Goal: Participate in discussion: Engage in conversation with other users on a specific topic

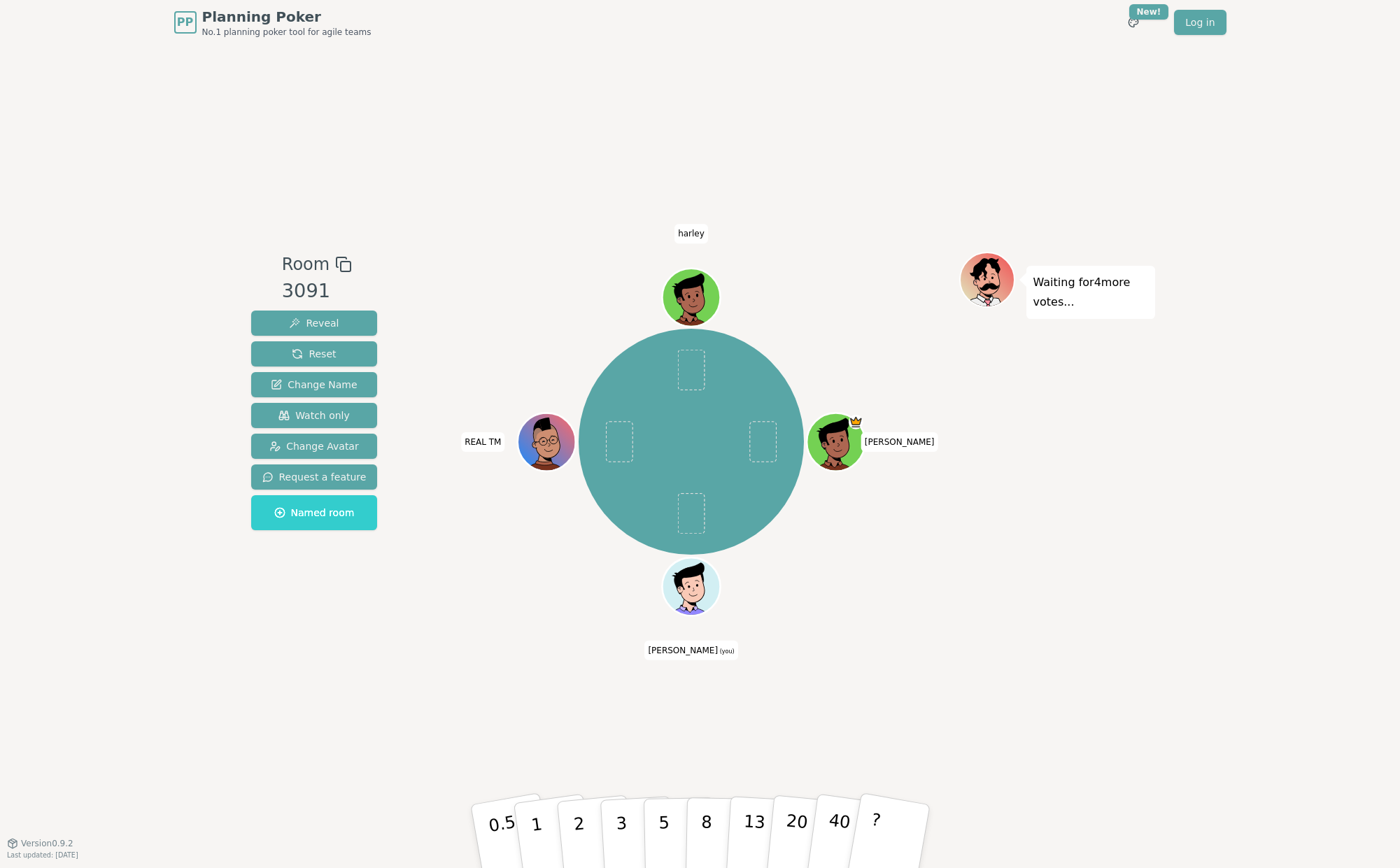
click at [993, 557] on div "Waiting for 4 more votes..." at bounding box center [1057, 443] width 196 height 384
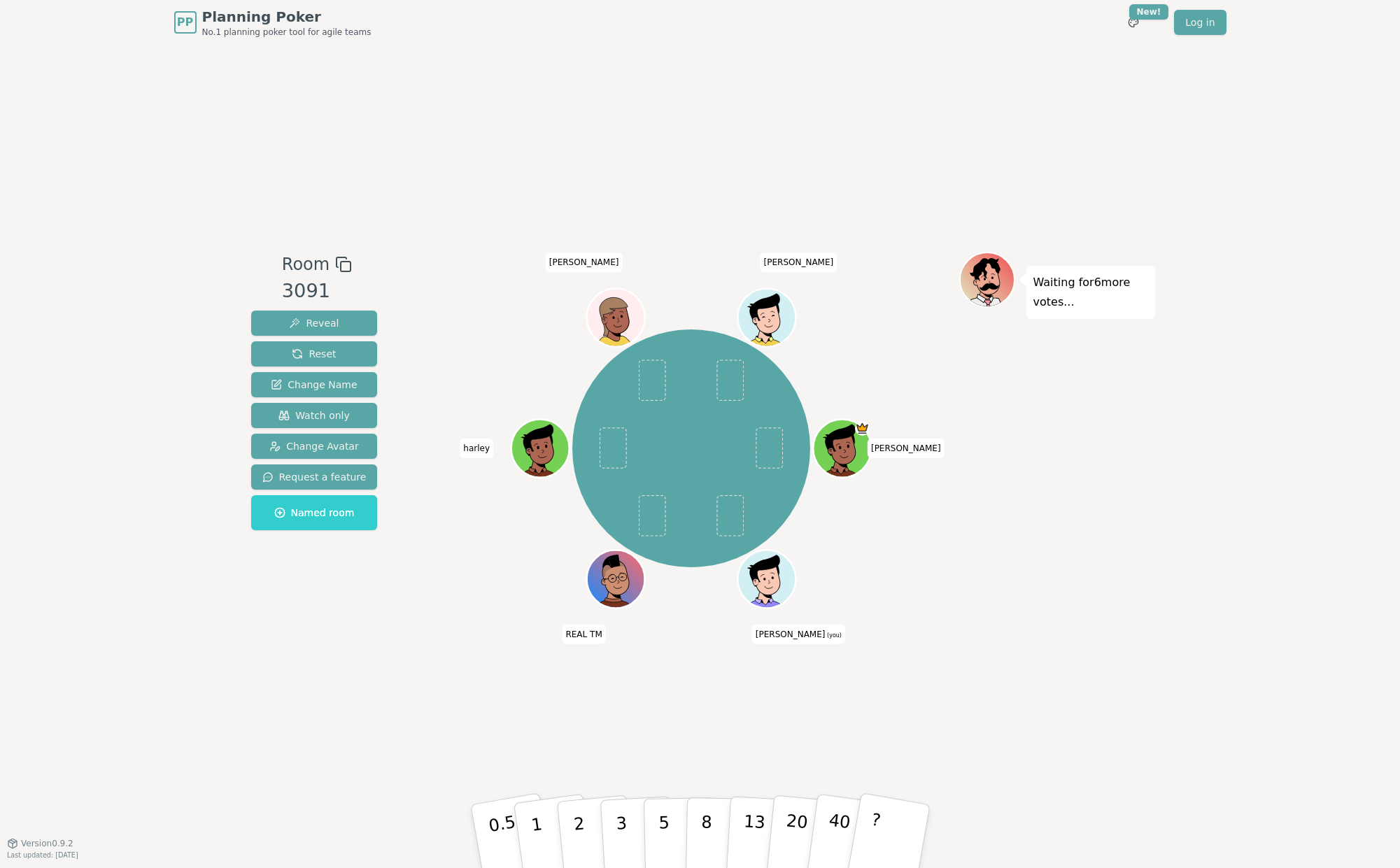
click at [1075, 563] on div "Waiting for 6 more votes..." at bounding box center [1057, 443] width 196 height 384
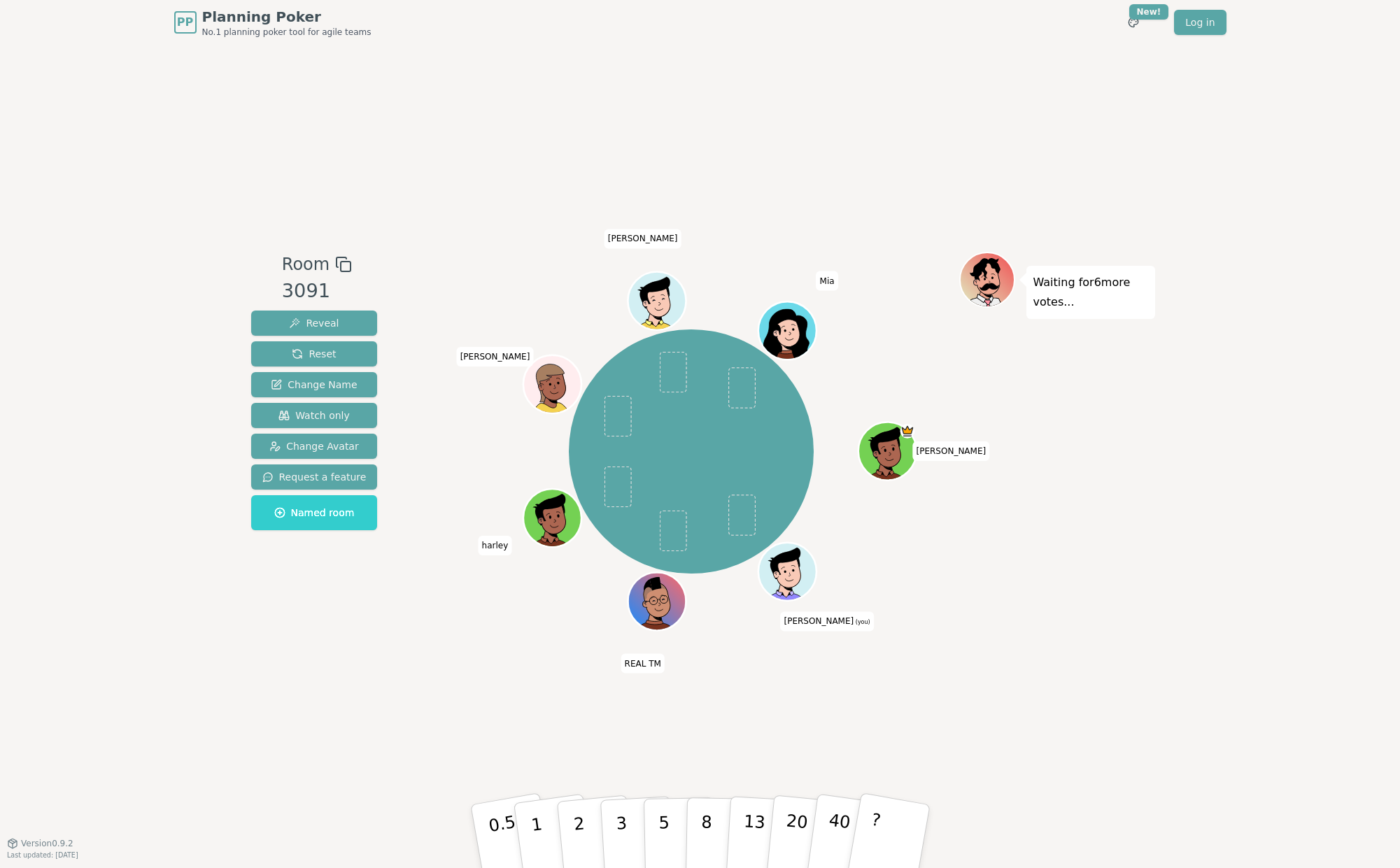
click at [1035, 614] on div "Waiting for 6 more votes..." at bounding box center [1057, 443] width 196 height 384
click at [1179, 382] on div "PP Planning Poker No.1 planning poker tool for agile teams Toggle theme New! Lo…" at bounding box center [700, 434] width 1400 height 868
click at [1191, 390] on div "PP Planning Poker No.1 planning poker tool for agile teams Toggle theme New! Lo…" at bounding box center [700, 434] width 1400 height 868
click at [519, 652] on div "Room 3091 Reveal Reset Change Name Watch only Change Avatar Request a feature N…" at bounding box center [700, 443] width 909 height 798
click at [508, 151] on div "Room 3091 Reveal Reset Change Name Watch only Change Avatar Request a feature N…" at bounding box center [700, 443] width 909 height 798
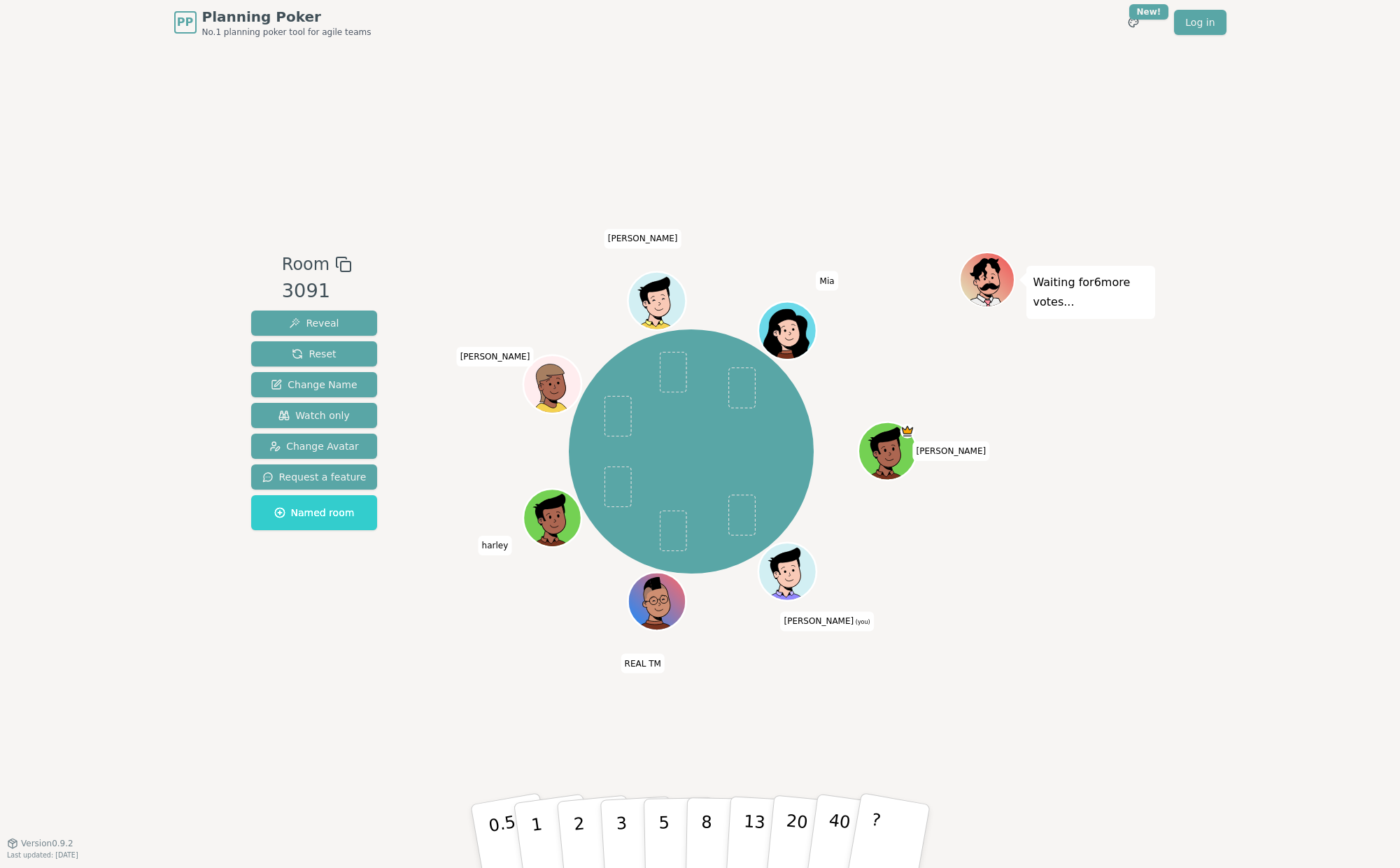
click at [1077, 656] on div "Room 3091 Reveal Reset Change Name Watch only Change Avatar Request a feature N…" at bounding box center [700, 443] width 909 height 798
click at [1247, 597] on div "PP Planning Poker No.1 planning poker tool for agile teams Toggle theme New! Lo…" at bounding box center [700, 434] width 1400 height 868
click at [1257, 542] on div "PP Planning Poker No.1 planning poker tool for agile teams Toggle theme New! Lo…" at bounding box center [700, 434] width 1400 height 868
click at [824, 694] on div "Room 3091 Reveal Reset Change Name Watch only Change Avatar Request a feature N…" at bounding box center [700, 443] width 909 height 798
click at [1249, 457] on div "PP Planning Poker No.1 planning poker tool for agile teams Toggle theme New! Lo…" at bounding box center [700, 434] width 1400 height 868
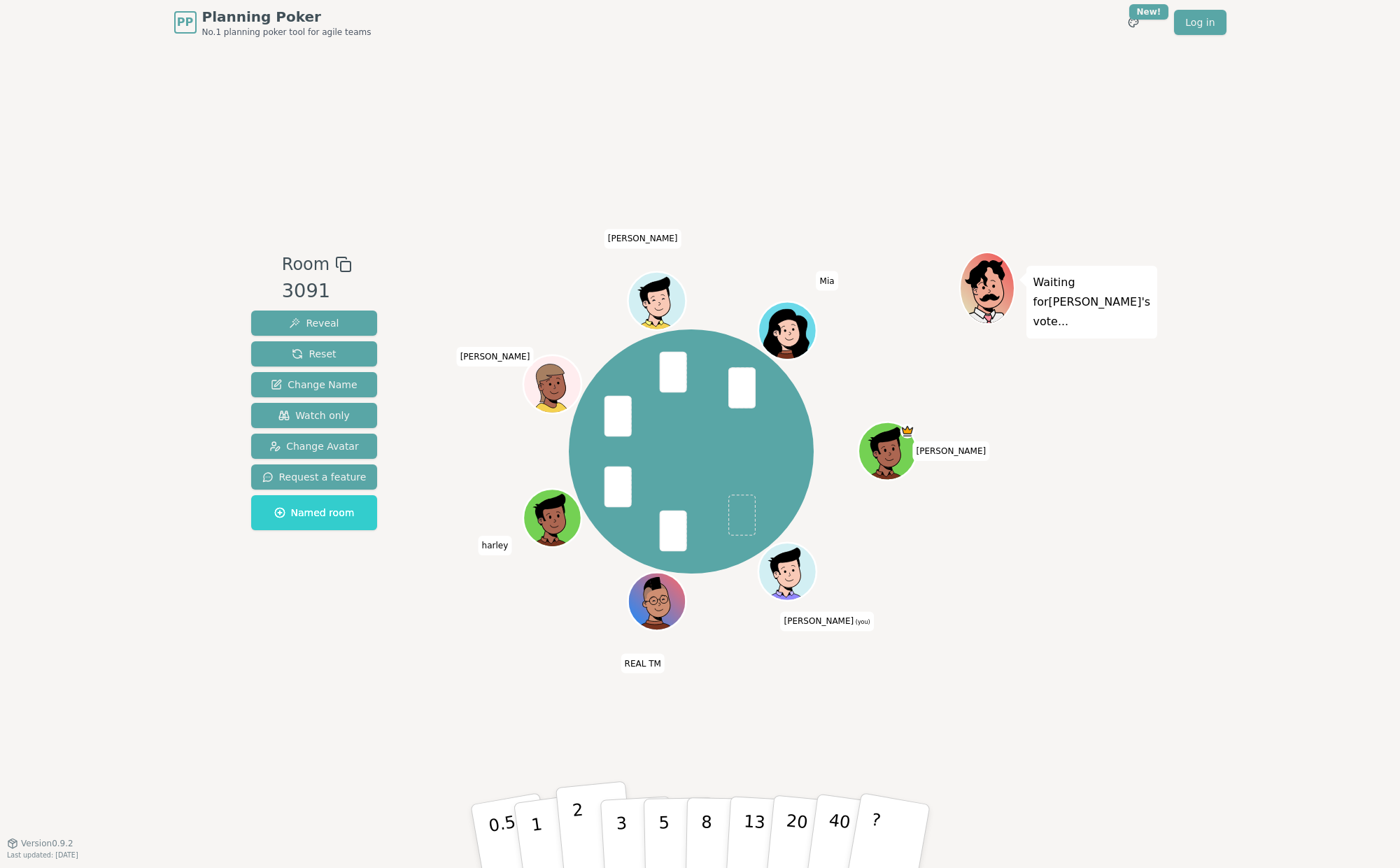
click at [585, 816] on button "2" at bounding box center [594, 836] width 80 height 111
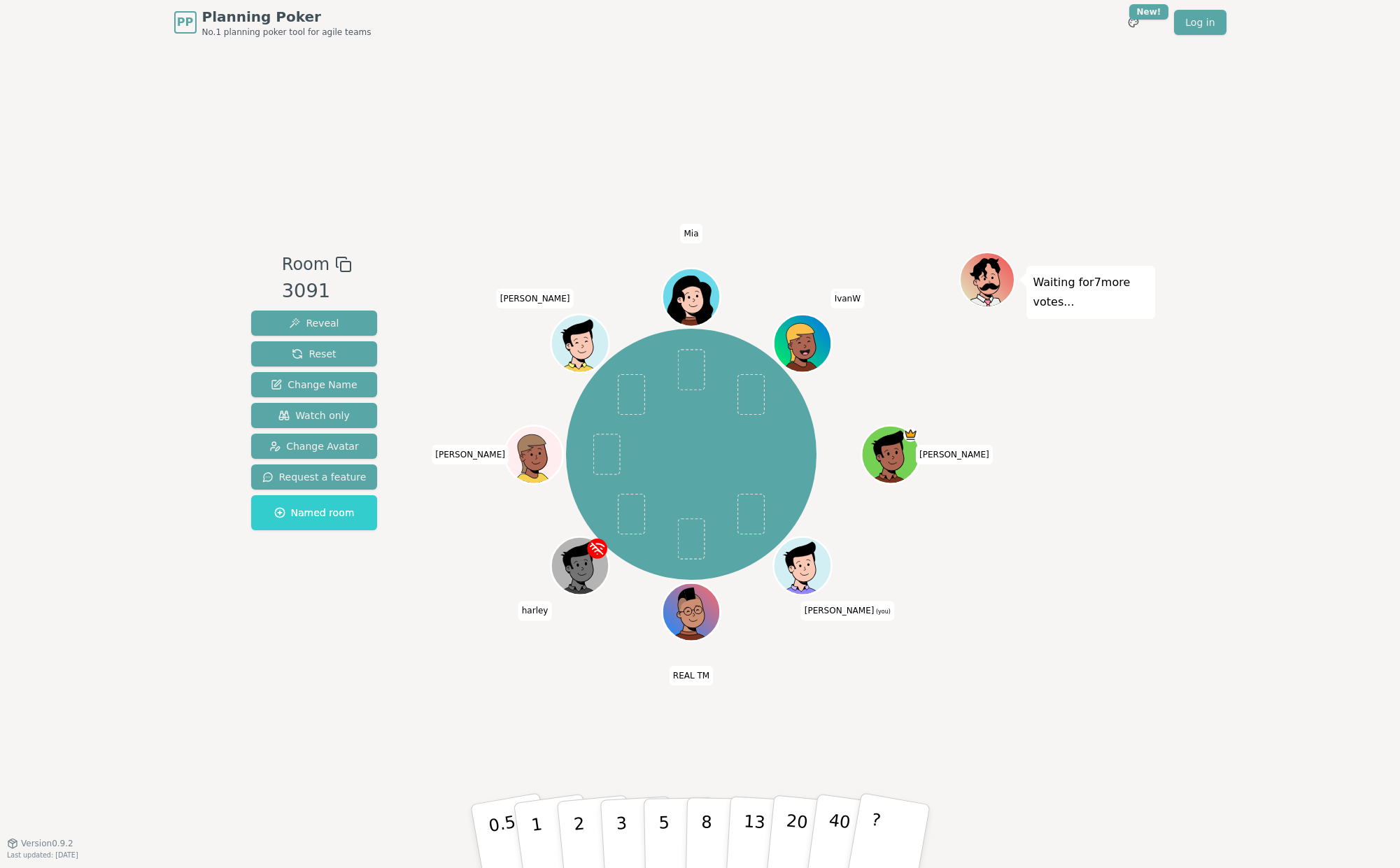
click at [783, 122] on div "Room 3091 Reveal Reset Change Name Watch only Change Avatar Request a feature N…" at bounding box center [700, 443] width 909 height 798
click at [896, 191] on div "Room 3091 Reveal Reset Change Name Watch only Change Avatar Request a feature N…" at bounding box center [700, 443] width 909 height 798
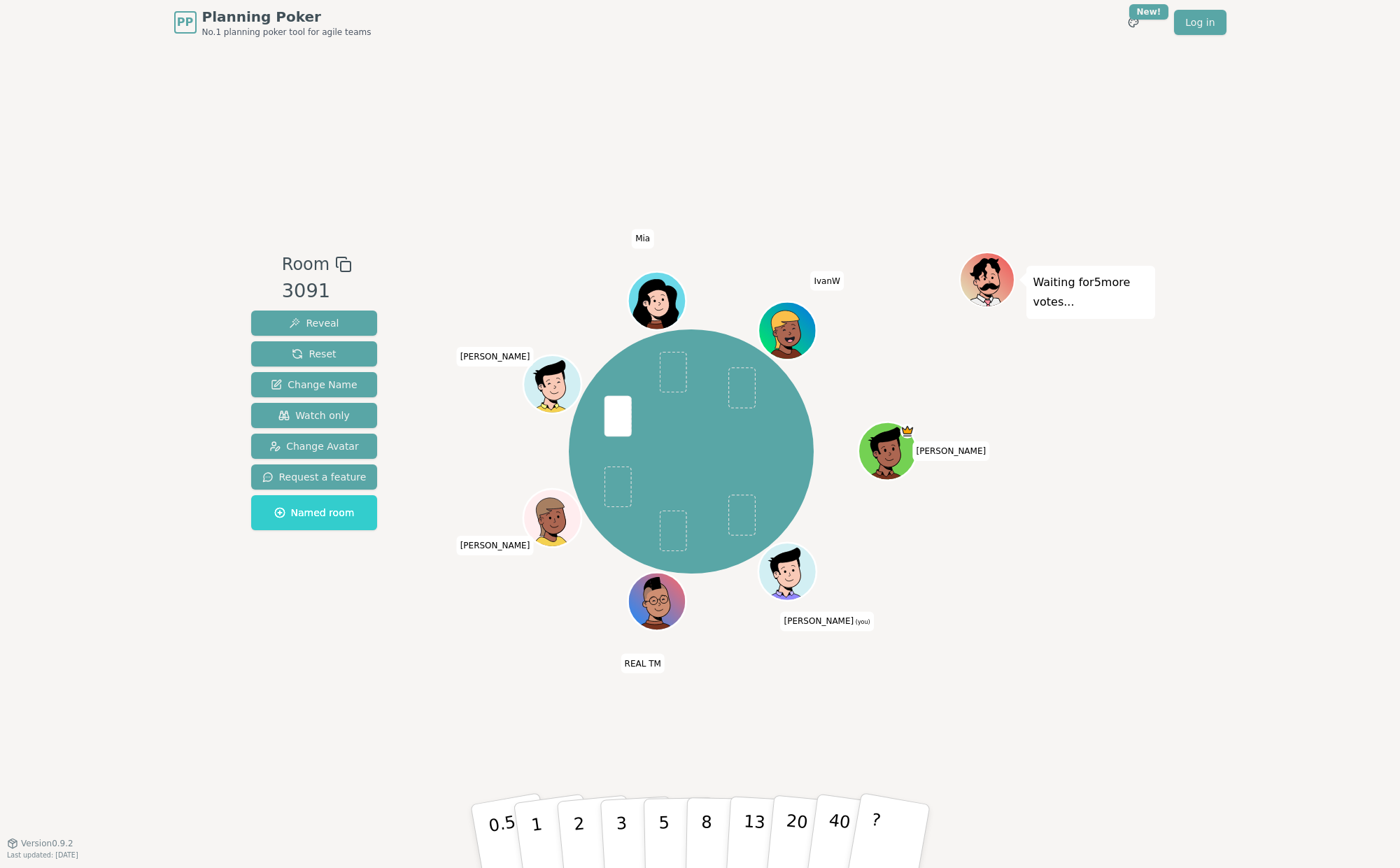
click at [1222, 163] on div "PP Planning Poker No.1 planning poker tool for agile teams Toggle theme New! Lo…" at bounding box center [700, 434] width 1400 height 868
click at [1230, 179] on div "PP Planning Poker No.1 planning poker tool for agile teams Toggle theme New! Lo…" at bounding box center [700, 434] width 1400 height 868
click at [1237, 120] on div "PP Planning Poker No.1 planning poker tool for agile teams Toggle theme New! Lo…" at bounding box center [700, 434] width 1400 height 868
click at [1266, 214] on div "PP Planning Poker No.1 planning poker tool for agile teams Toggle theme New! Lo…" at bounding box center [700, 434] width 1400 height 868
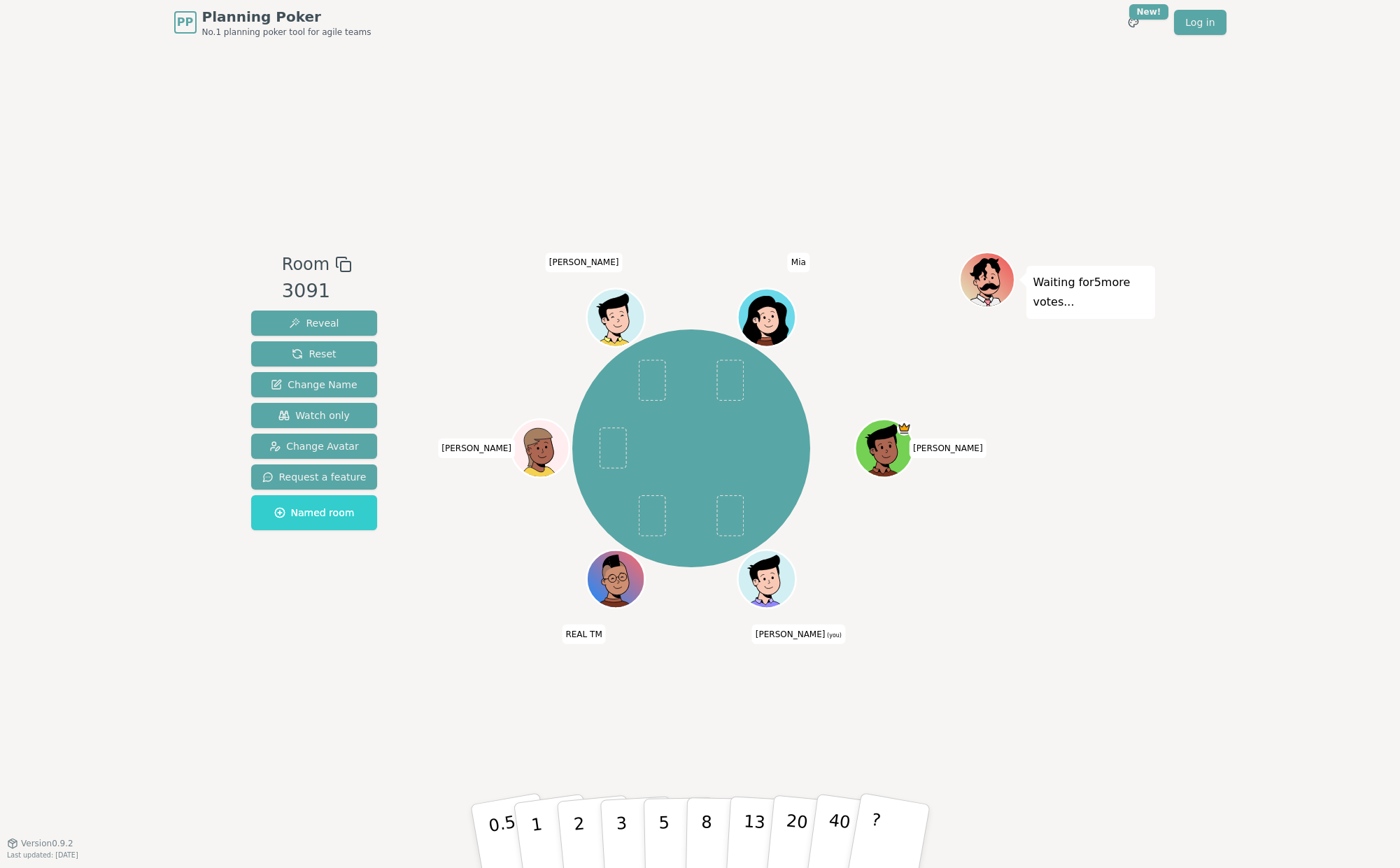
click at [942, 118] on div "Room 3091 Reveal Reset Change Name Watch only Change Avatar Request a feature N…" at bounding box center [700, 443] width 909 height 798
click at [545, 820] on button "1" at bounding box center [552, 837] width 83 height 114
click at [1072, 473] on div "Waiting for REAL TM 's vote..." at bounding box center [1057, 443] width 196 height 384
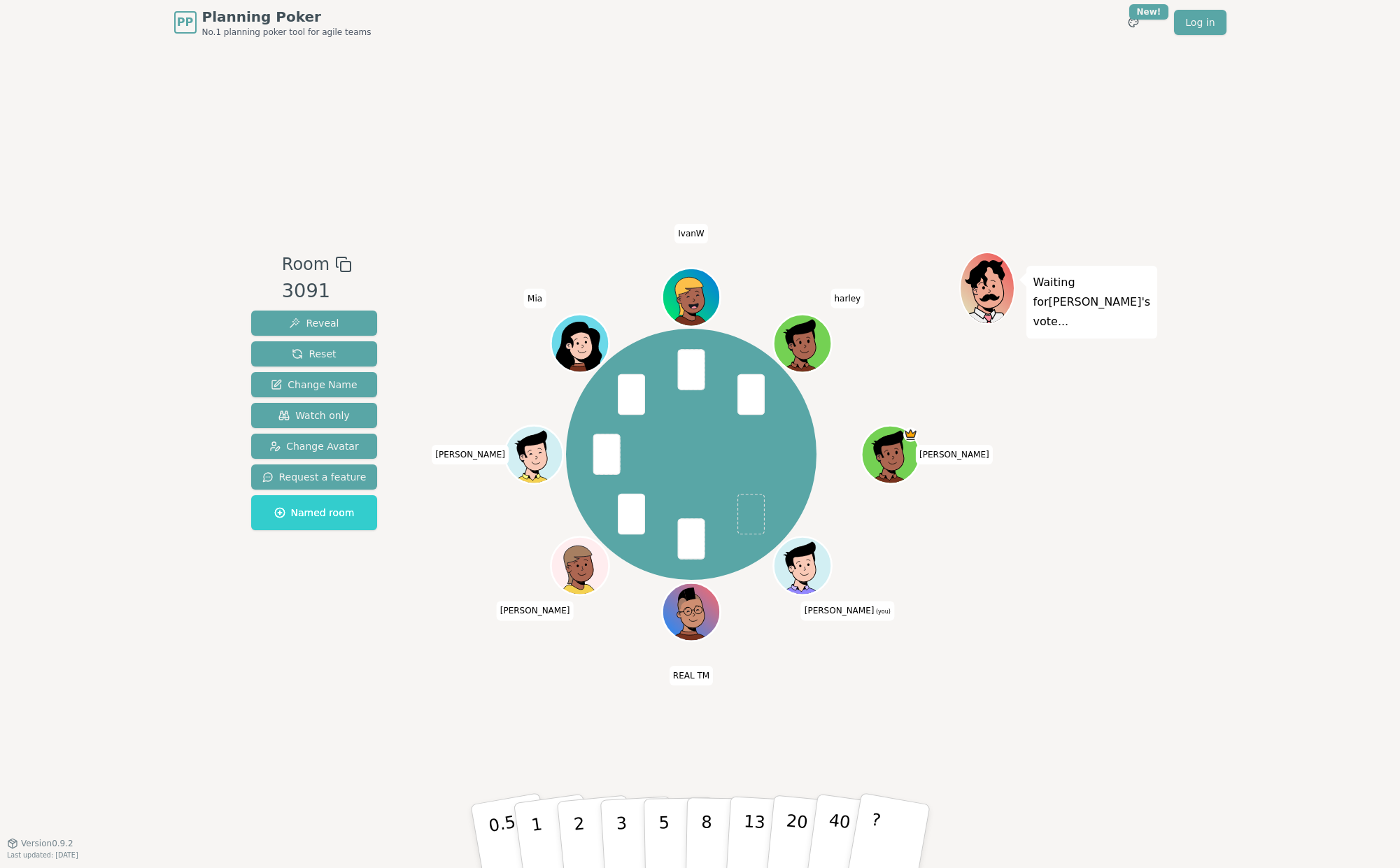
click at [485, 720] on div "Room 3091 Reveal Reset Change Name Watch only Change Avatar Request a feature N…" at bounding box center [700, 443] width 909 height 798
click at [378, 657] on div "Room 3091 Reveal Reset Change Name Watch only Change Avatar Request a feature N…" at bounding box center [700, 443] width 909 height 798
click at [581, 812] on button "2" at bounding box center [594, 836] width 80 height 111
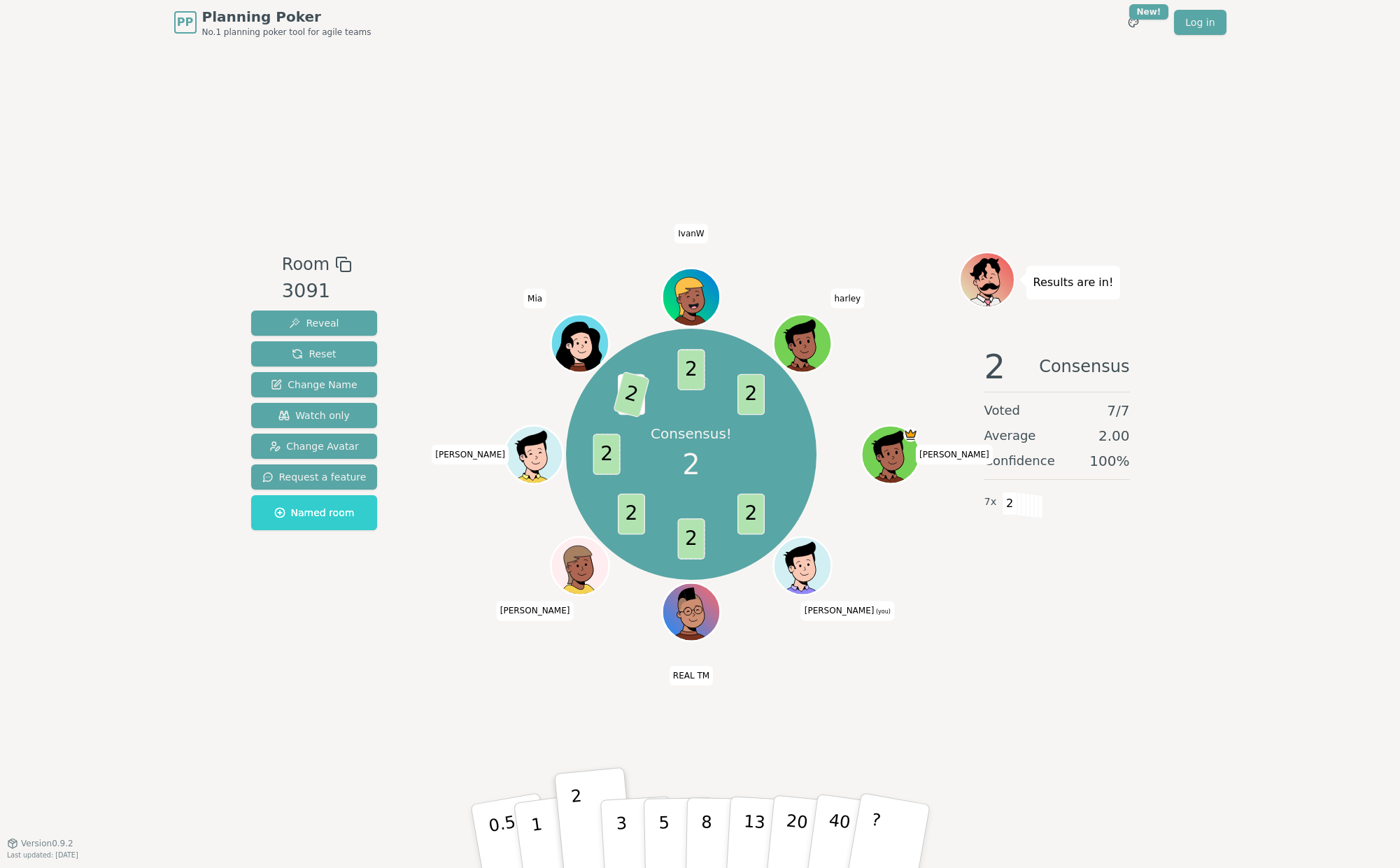
click at [964, 682] on div "Room 3091 Reveal Reset Change Name Watch only Change Avatar Request a feature N…" at bounding box center [700, 443] width 909 height 798
click at [872, 677] on div "Room 3091 Reveal Reset Change Name Watch only Change Avatar Request a feature N…" at bounding box center [700, 443] width 909 height 798
click at [700, 673] on span "REAL TM" at bounding box center [691, 675] width 44 height 20
click at [762, 705] on div "Room 3091 Reveal Reset Change Name Watch only Change Avatar Request a feature N…" at bounding box center [700, 443] width 909 height 798
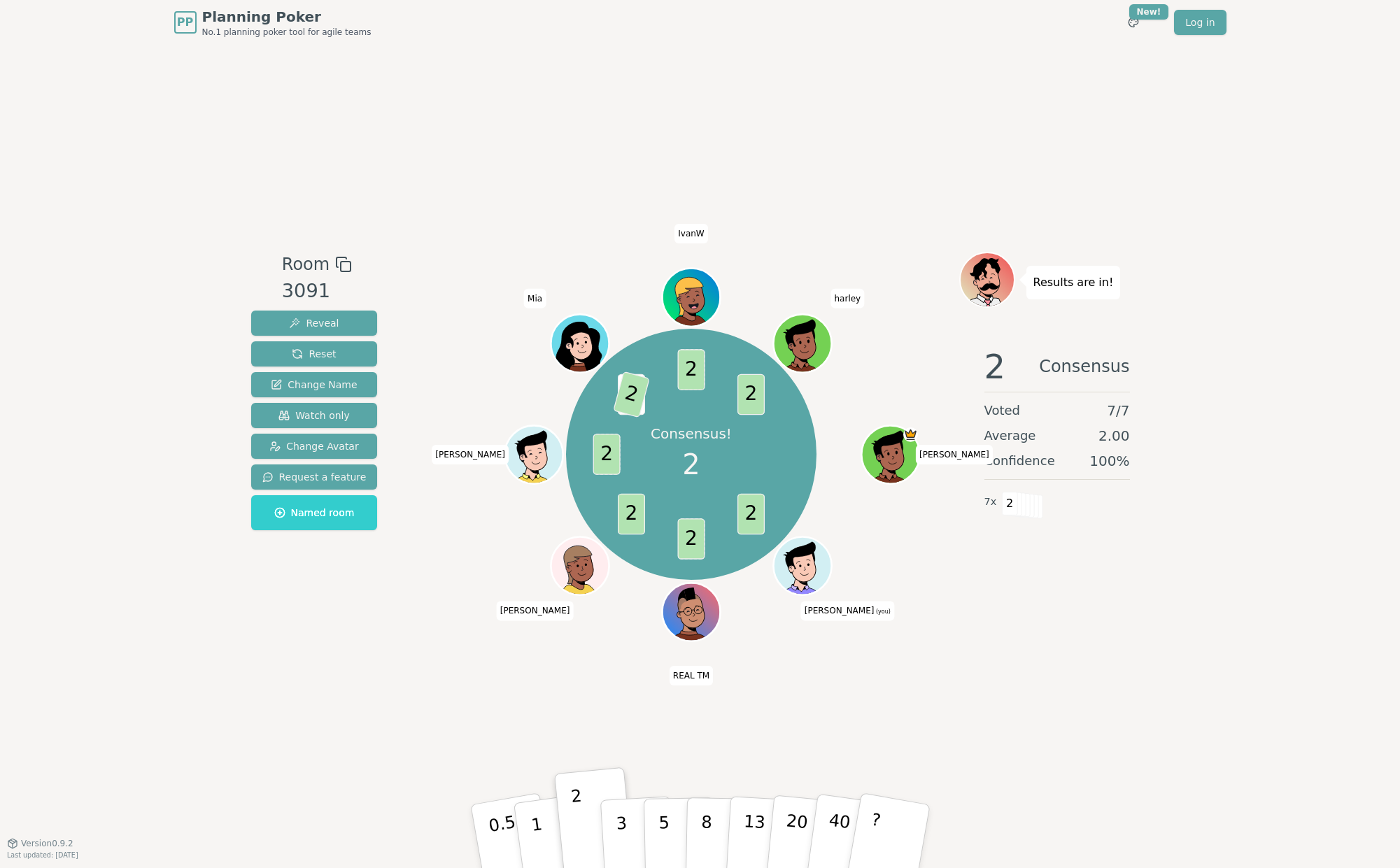
click at [1120, 728] on div "Room 3091 Reveal Reset Change Name Watch only Change Avatar Request a feature N…" at bounding box center [700, 443] width 909 height 798
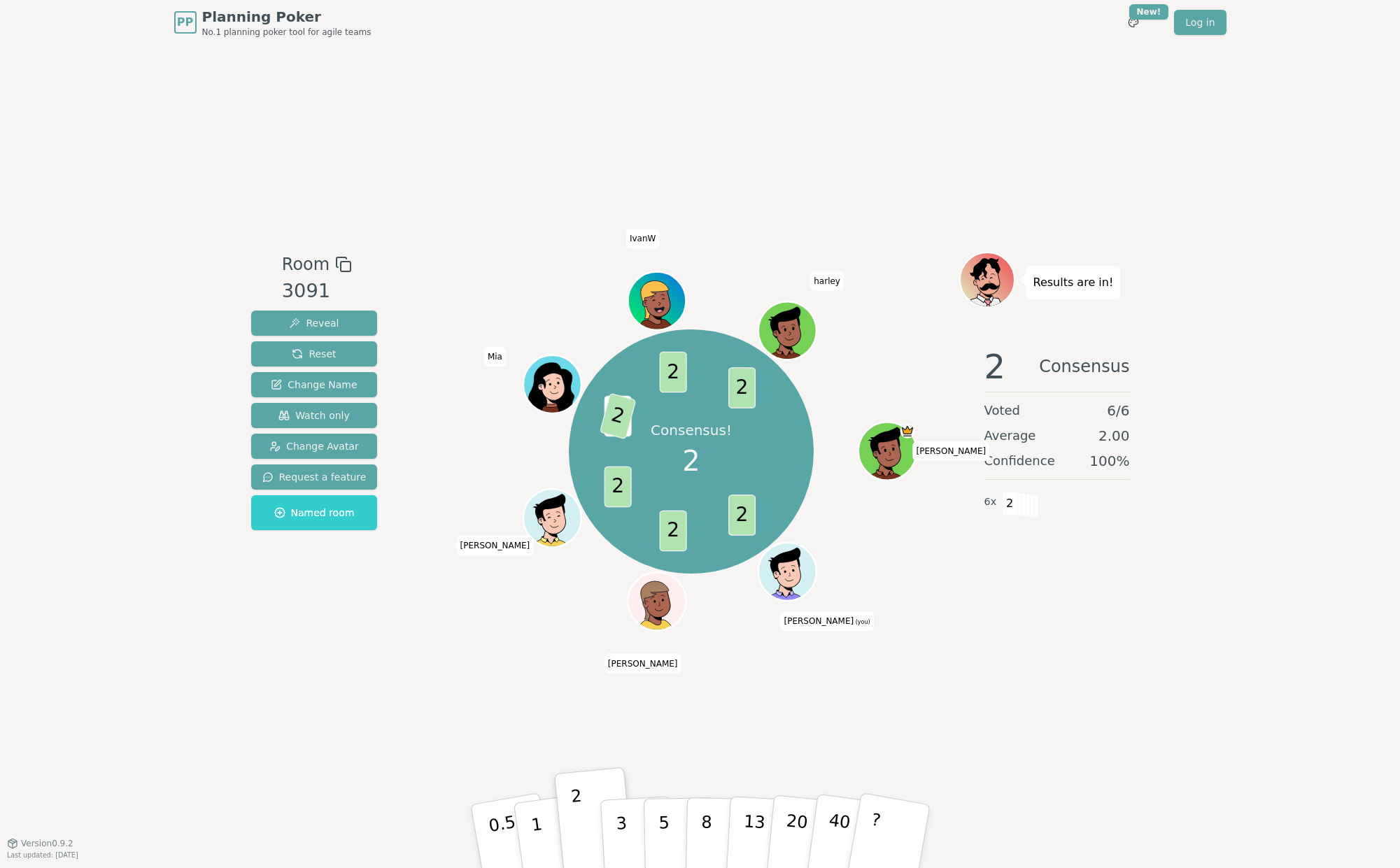
click at [1120, 728] on div "Room 3091 Reveal Reset Change Name Watch only Change Avatar Request a feature N…" at bounding box center [700, 443] width 909 height 798
click at [543, 685] on div "Room 3091 Reveal Reset Change Name Watch only Change Avatar Request a feature N…" at bounding box center [700, 443] width 909 height 798
